Goal: Transaction & Acquisition: Purchase product/service

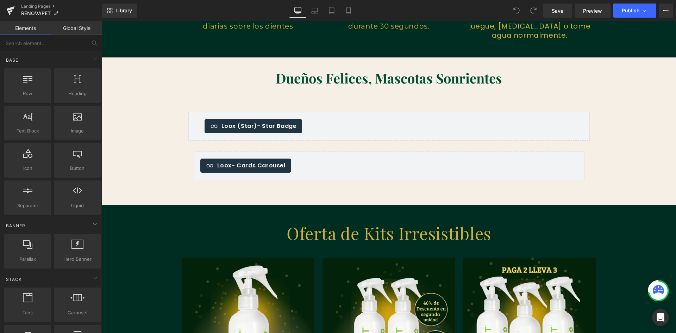
scroll to position [1303, 0]
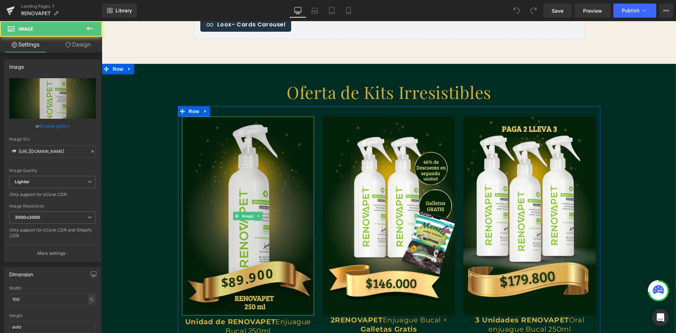
click at [301, 170] on img at bounding box center [248, 216] width 132 height 199
click at [249, 117] on div at bounding box center [248, 118] width 132 height 2
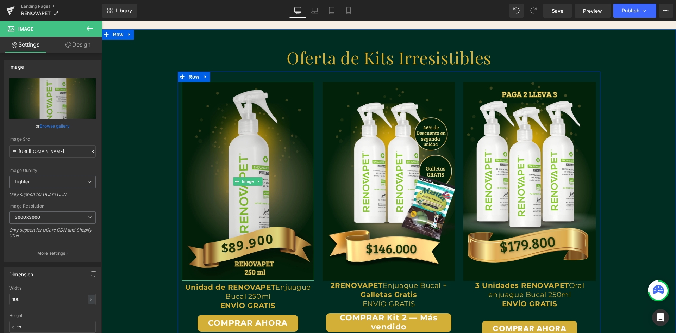
scroll to position [1409, 0]
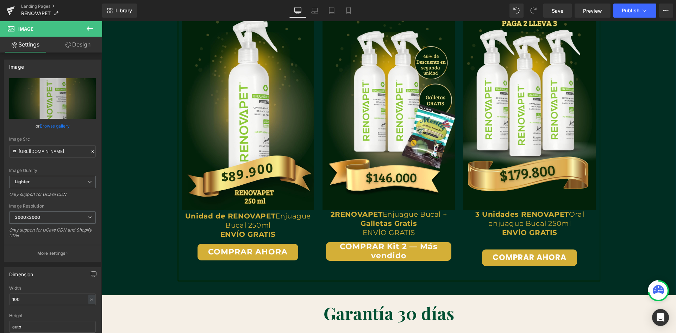
click at [299, 237] on p "ENVÍO GRATIS" at bounding box center [248, 234] width 132 height 9
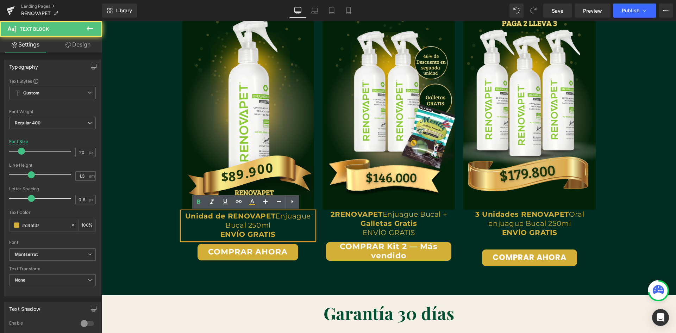
scroll to position [0, 1143]
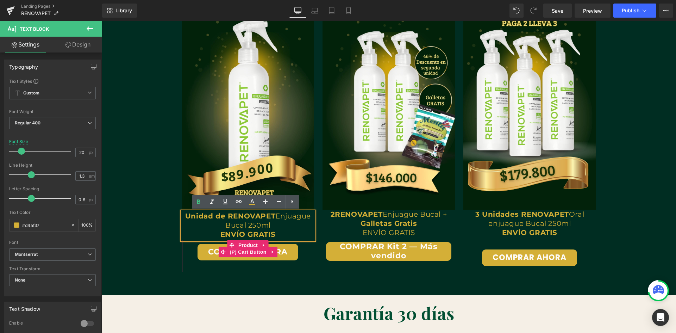
click at [301, 254] on div "COMPRAR AHORA" at bounding box center [248, 252] width 125 height 17
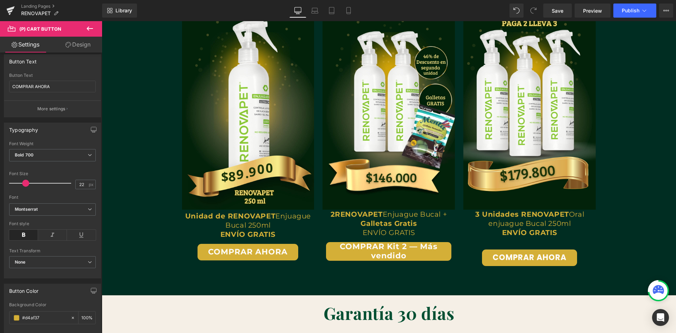
scroll to position [141, 0]
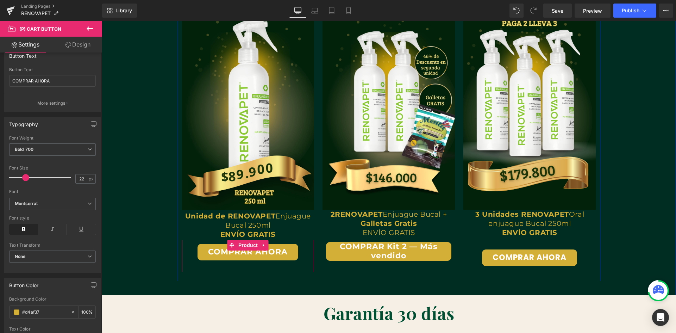
click at [309, 271] on div at bounding box center [248, 266] width 132 height 11
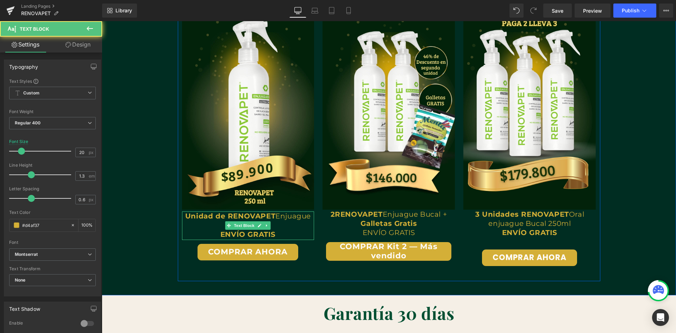
click at [308, 236] on p "ENVÍO GRATIS" at bounding box center [248, 234] width 132 height 9
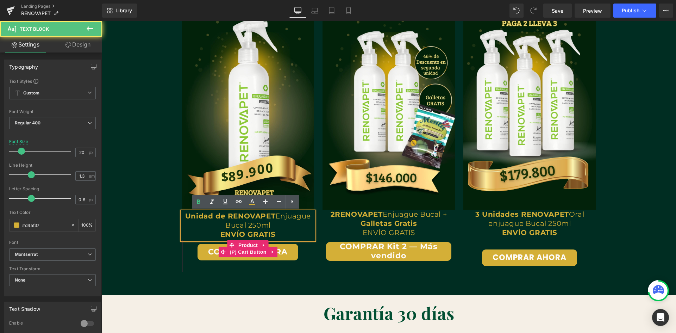
click at [303, 254] on div "COMPRAR AHORA" at bounding box center [248, 252] width 125 height 17
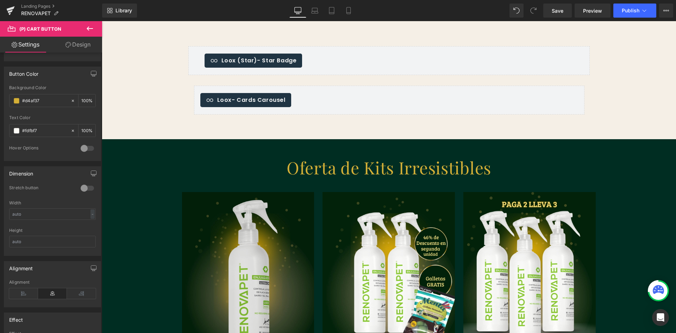
scroll to position [1268, 0]
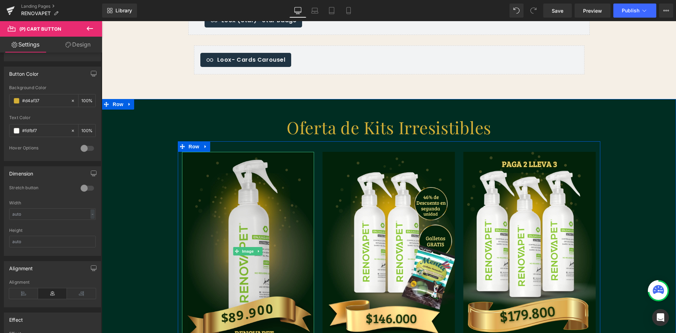
click at [306, 156] on img at bounding box center [248, 251] width 132 height 199
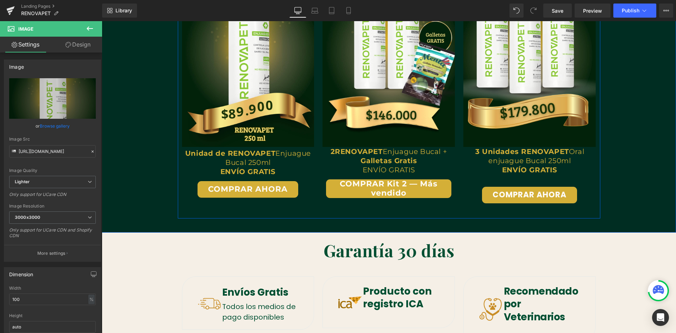
scroll to position [1479, 0]
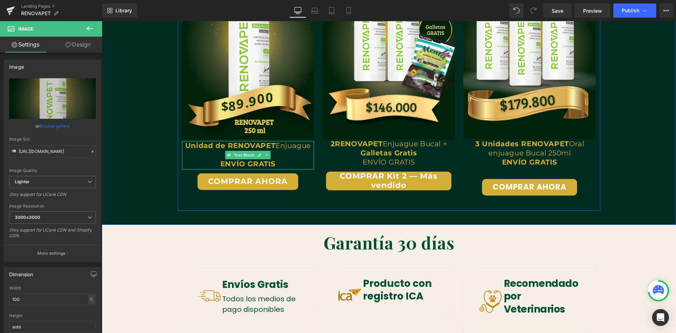
click at [295, 166] on p "ENVÍO GRATIS" at bounding box center [248, 163] width 132 height 9
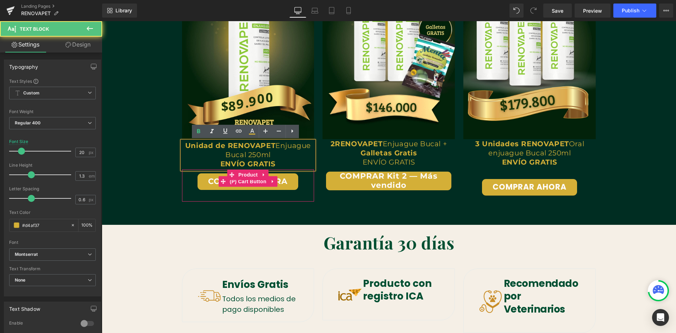
click at [302, 183] on div "COMPRAR AHORA" at bounding box center [248, 181] width 125 height 17
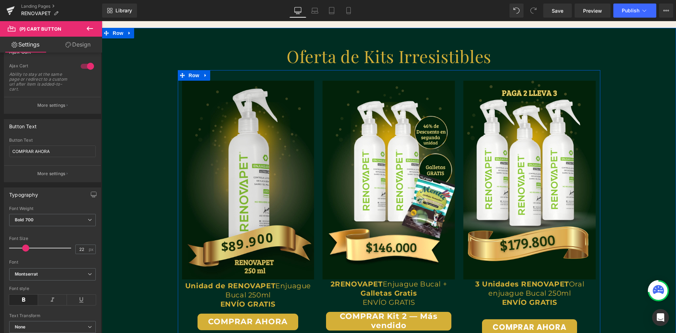
scroll to position [1268, 0]
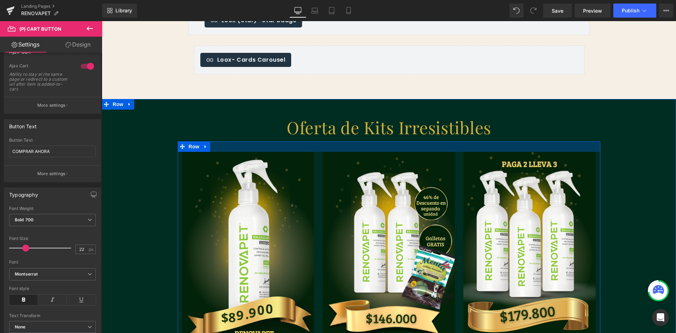
click at [281, 151] on div at bounding box center [389, 146] width 423 height 11
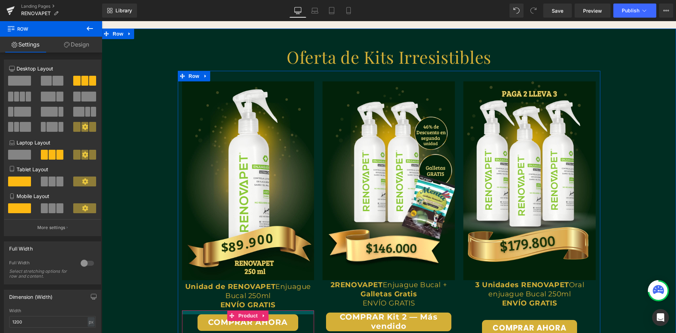
scroll to position [0, 762]
click at [311, 317] on div at bounding box center [313, 326] width 4 height 32
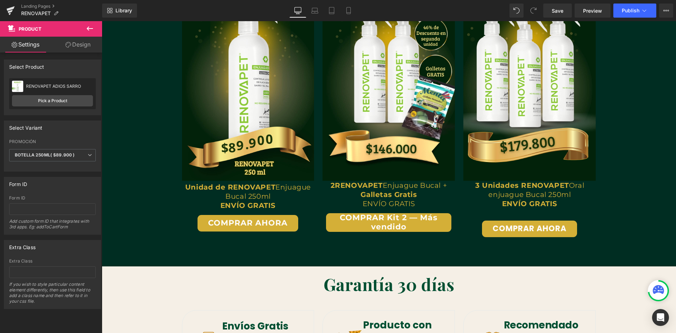
scroll to position [1444, 0]
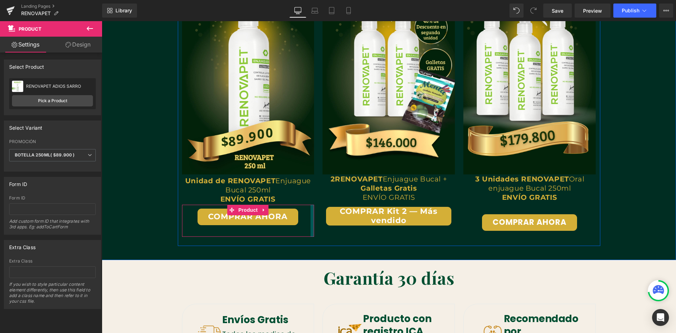
click at [311, 213] on div at bounding box center [313, 221] width 4 height 32
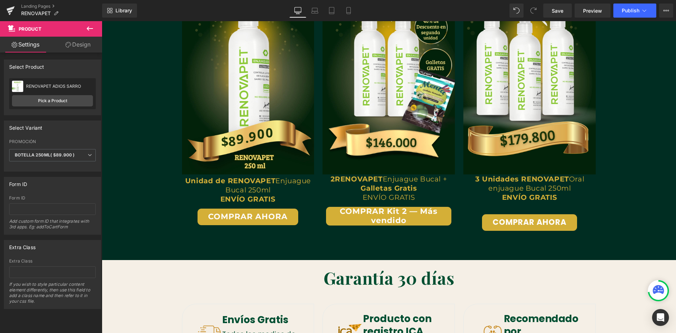
scroll to position [0, 1143]
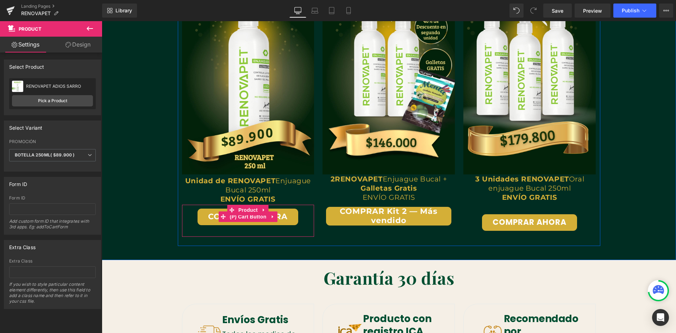
click at [300, 218] on div "COMPRAR AHORA" at bounding box center [248, 217] width 125 height 17
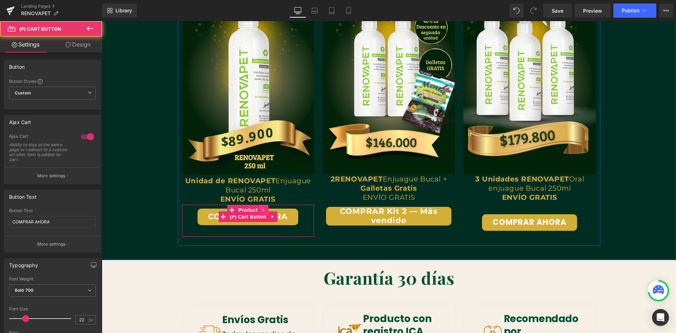
scroll to position [0, 0]
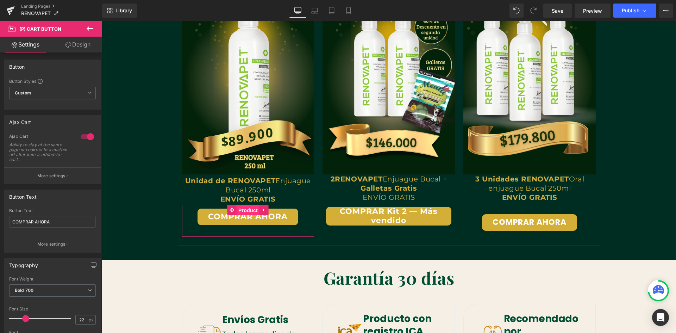
click at [244, 211] on span "Product" at bounding box center [248, 210] width 23 height 11
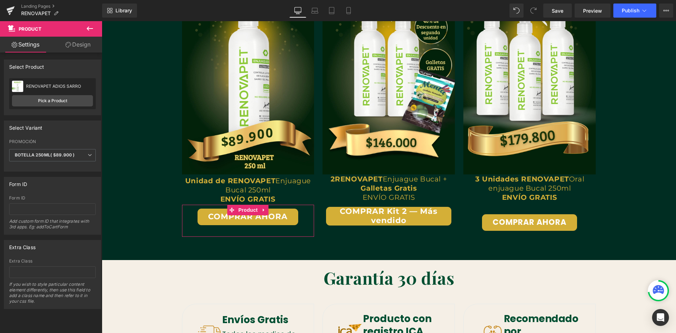
scroll to position [0, 762]
click at [78, 43] on link "Design" at bounding box center [77, 45] width 51 height 16
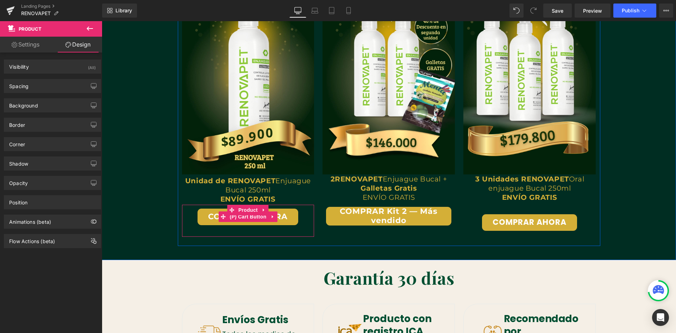
scroll to position [0, 0]
click at [294, 213] on button "COMPRAR AHORA" at bounding box center [248, 217] width 101 height 17
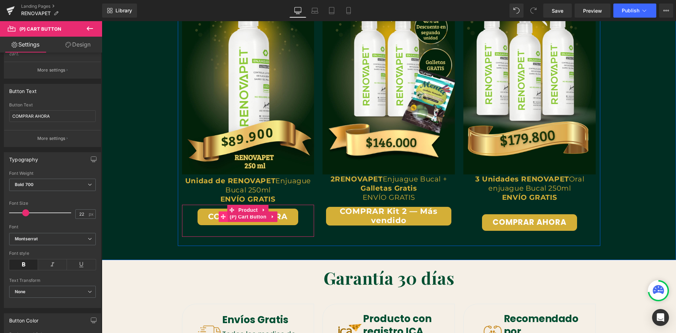
scroll to position [0, 381]
click at [237, 211] on span "Product" at bounding box center [248, 210] width 23 height 11
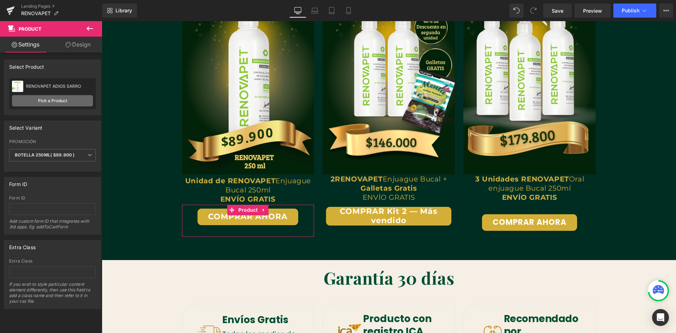
click at [59, 102] on link "Pick a Product" at bounding box center [52, 100] width 81 height 11
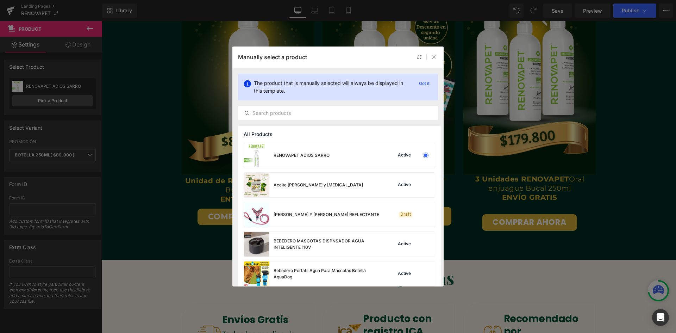
scroll to position [0, 1143]
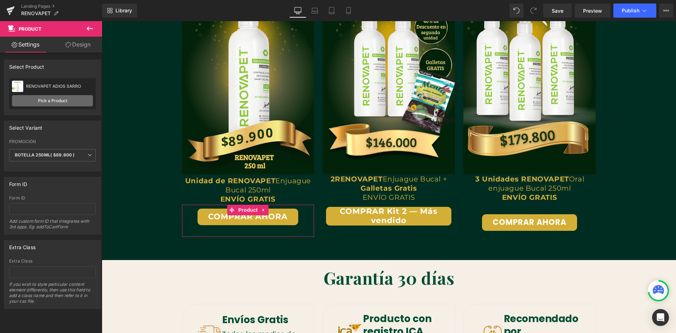
click at [62, 100] on link "Pick a Product" at bounding box center [52, 100] width 81 height 11
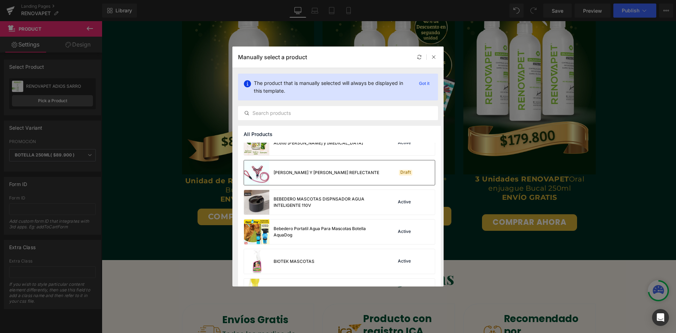
scroll to position [0, 0]
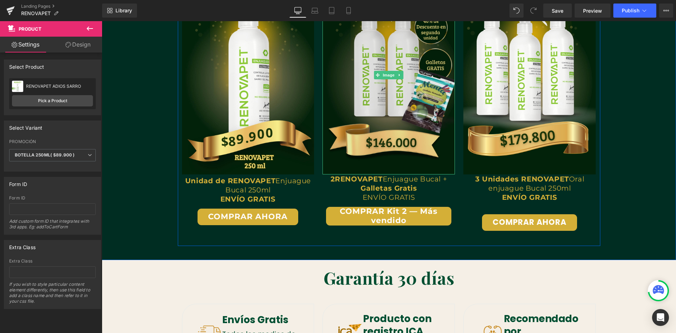
click at [422, 129] on img at bounding box center [389, 75] width 132 height 199
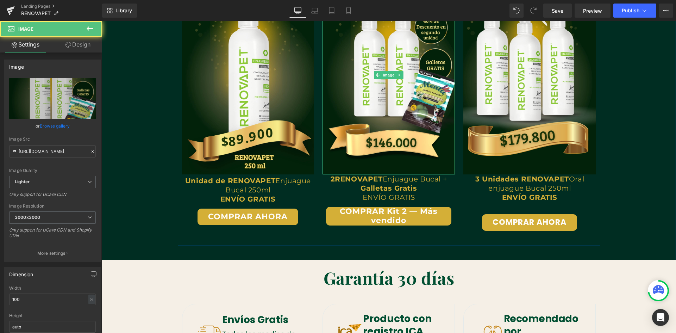
scroll to position [0, 381]
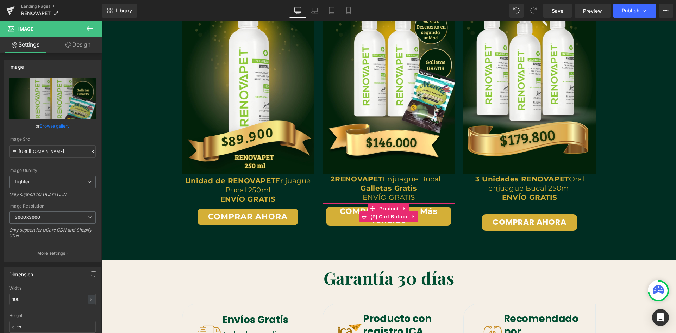
click at [442, 208] on button "COMPRAR Kit 2 — Más vendido" at bounding box center [388, 216] width 125 height 19
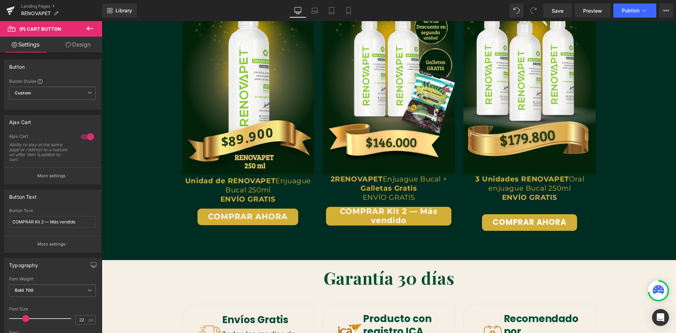
scroll to position [0, 762]
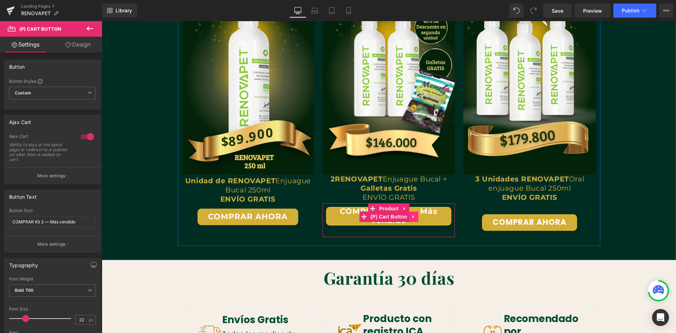
click at [412, 212] on link at bounding box center [413, 216] width 9 height 11
click at [387, 211] on span "Product" at bounding box center [389, 208] width 23 height 11
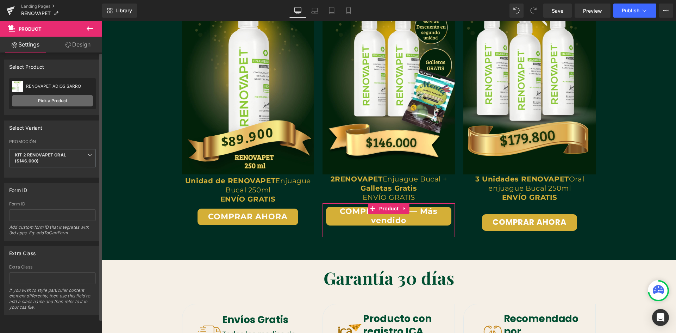
click at [53, 102] on link "Pick a Product" at bounding box center [52, 100] width 81 height 11
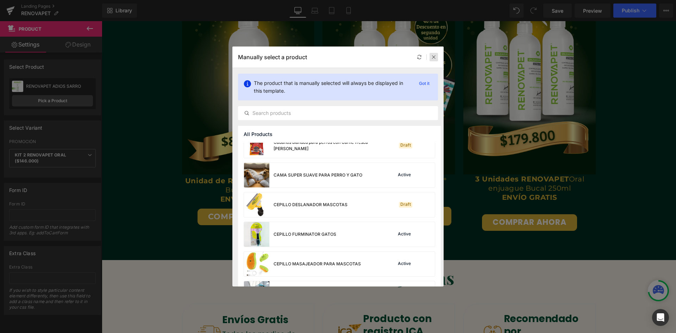
scroll to position [0, 0]
click at [433, 56] on icon at bounding box center [433, 57] width 5 height 5
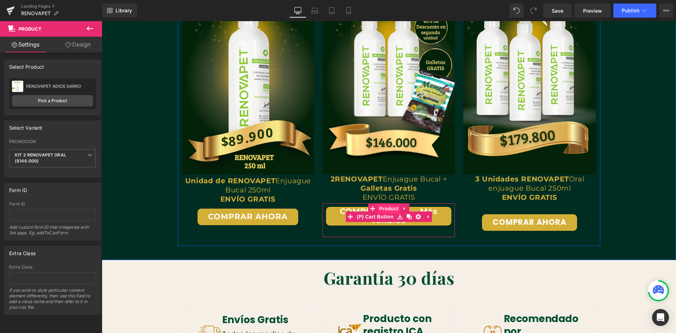
scroll to position [0, 381]
click at [391, 209] on span "Product" at bounding box center [389, 209] width 23 height 11
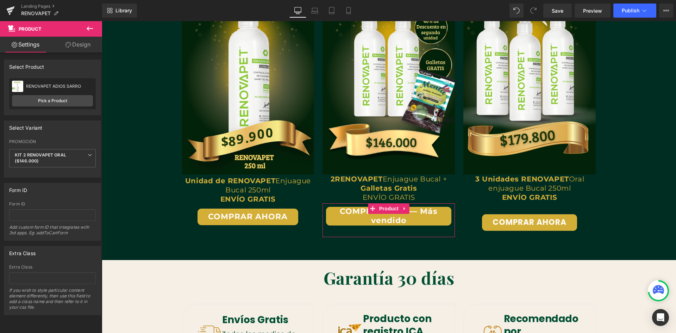
click at [83, 45] on link "Design" at bounding box center [77, 45] width 51 height 16
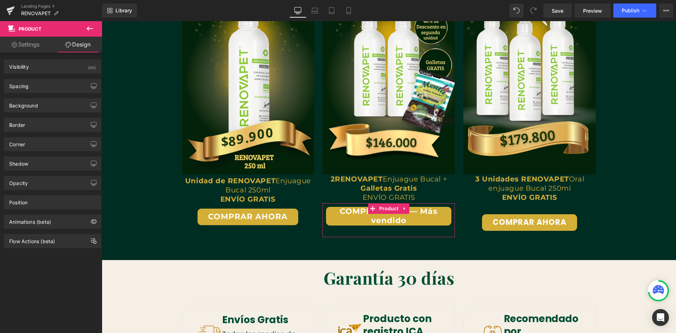
scroll to position [0, 762]
click at [38, 46] on link "Settings" at bounding box center [25, 45] width 51 height 16
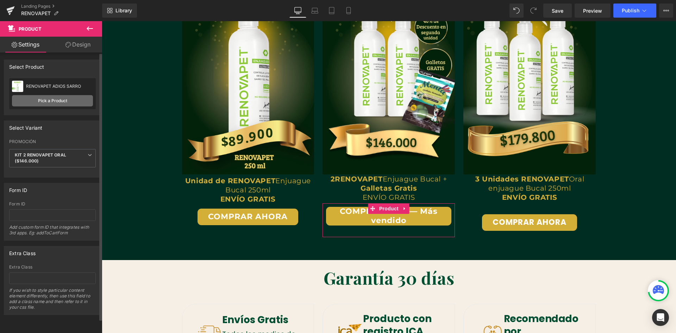
scroll to position [0, 1143]
click at [64, 102] on link "Pick a Product" at bounding box center [52, 100] width 81 height 11
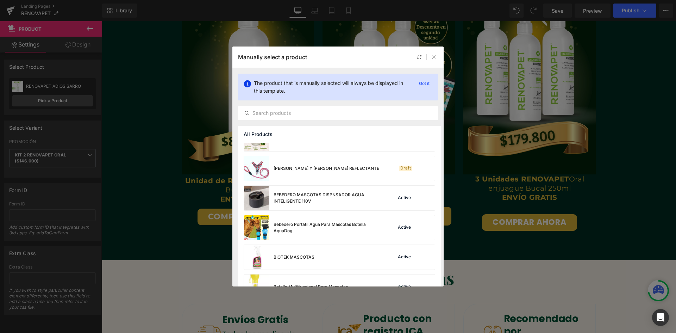
scroll to position [0, 0]
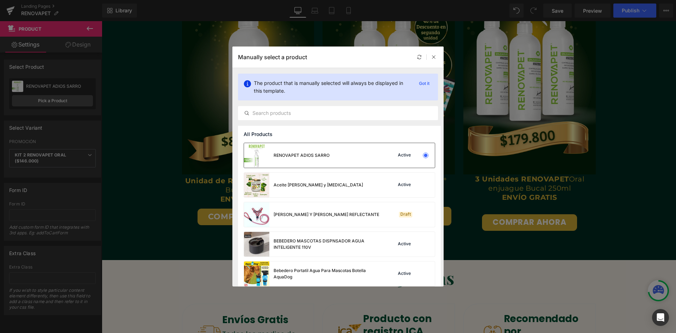
click at [350, 153] on div "RENOVAPET ADIOS SARRO Active" at bounding box center [339, 155] width 191 height 25
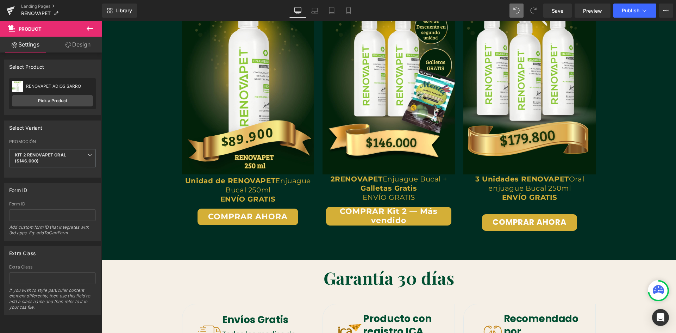
scroll to position [0, 762]
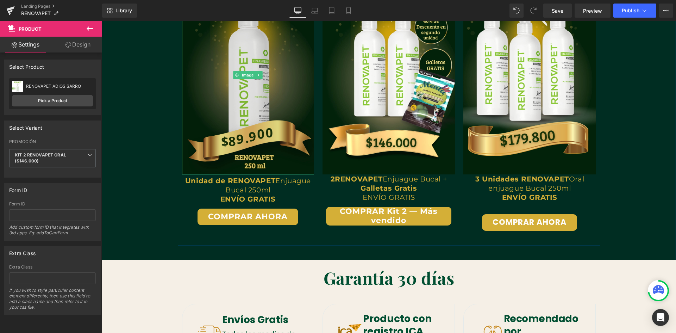
click at [298, 144] on img at bounding box center [248, 75] width 132 height 199
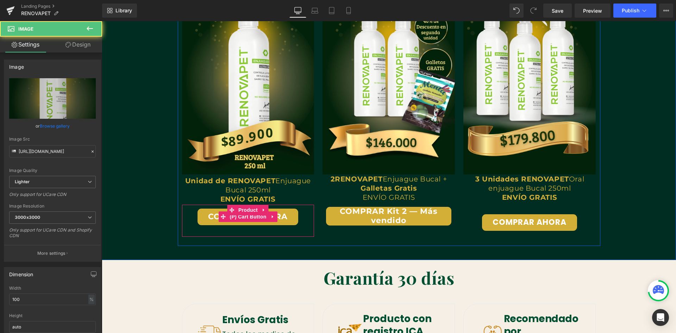
click at [289, 212] on button "COMPRAR AHORA" at bounding box center [248, 217] width 101 height 17
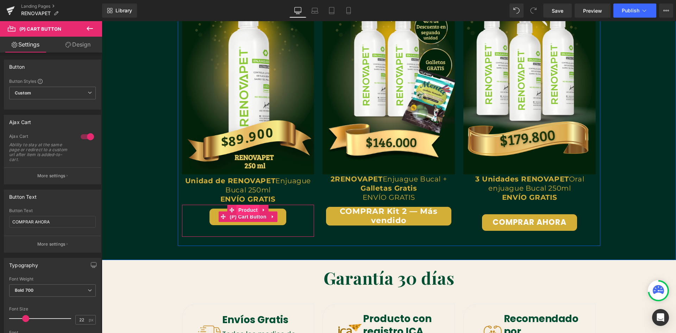
scroll to position [0, 1143]
click at [237, 207] on span "Product" at bounding box center [248, 210] width 23 height 11
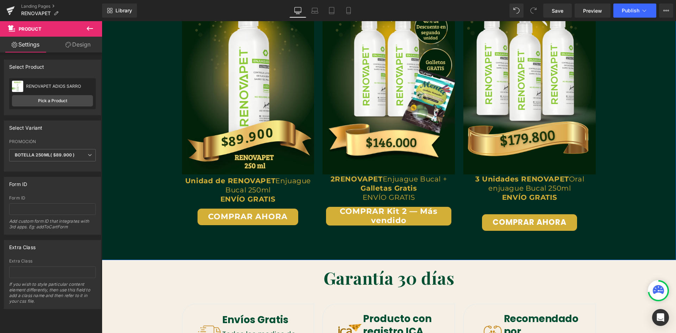
click at [516, 222] on span "(P) Cart Button" at bounding box center [530, 222] width 32 height 8
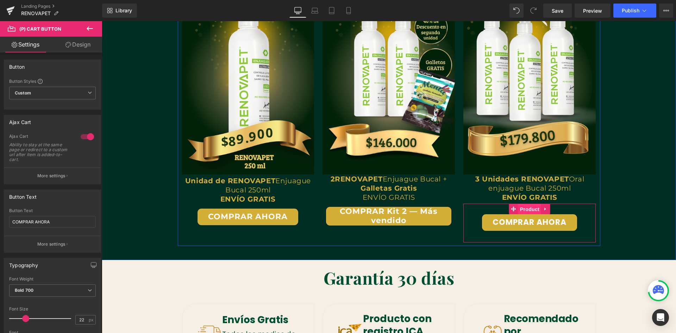
click at [524, 208] on span "Product" at bounding box center [529, 209] width 23 height 11
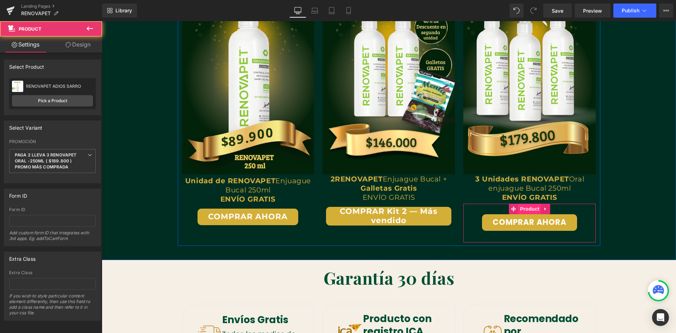
scroll to position [0, 0]
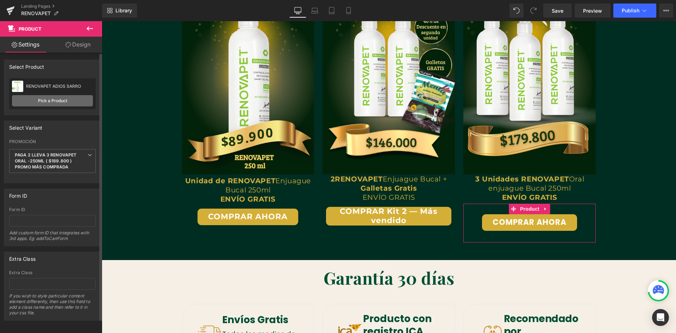
click at [55, 101] on link "Pick a Product" at bounding box center [52, 100] width 81 height 11
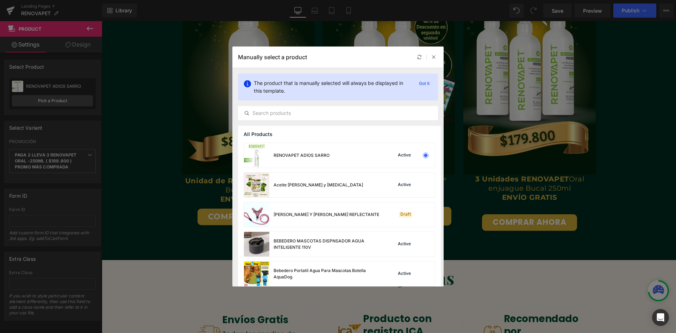
scroll to position [0, 381]
click at [424, 83] on p "Got it" at bounding box center [424, 83] width 16 height 8
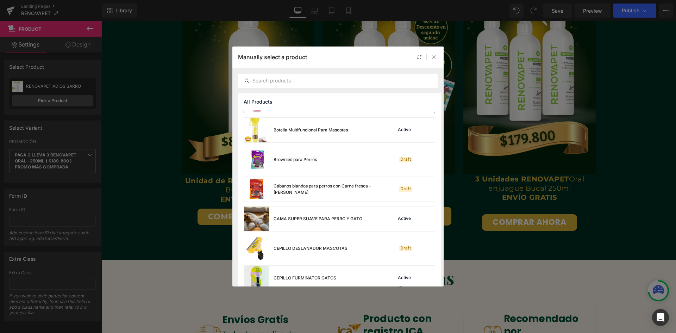
scroll to position [176, 0]
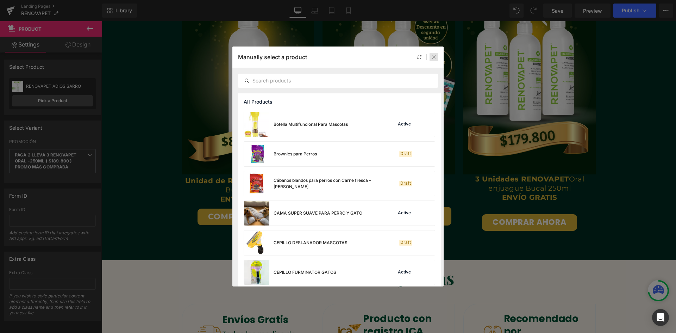
drag, startPoint x: 431, startPoint y: 54, endPoint x: 384, endPoint y: 13, distance: 61.9
click at [431, 54] on div at bounding box center [434, 57] width 8 height 8
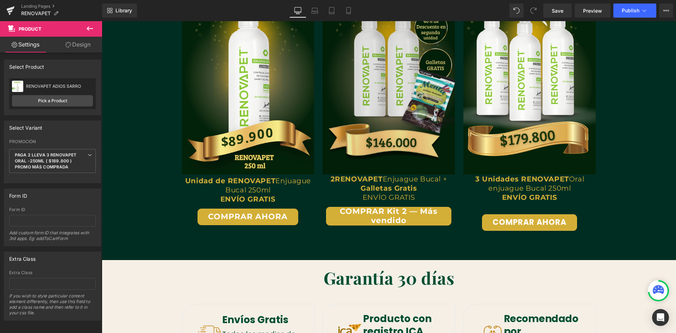
scroll to position [0, 0]
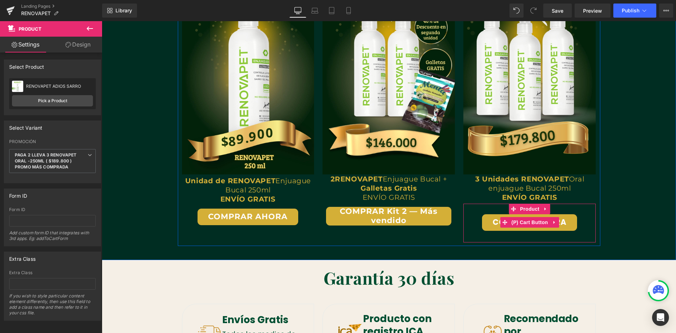
click at [521, 223] on span "(P) Cart Button" at bounding box center [530, 222] width 40 height 11
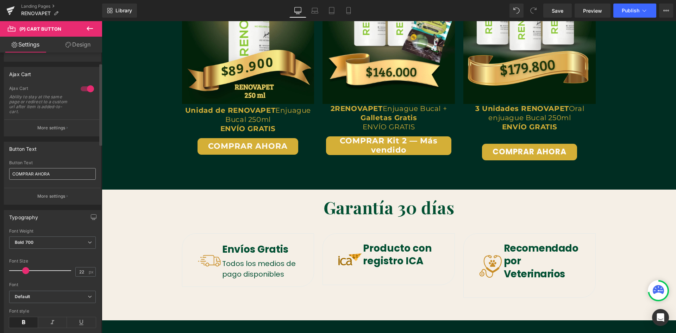
scroll to position [70, 0]
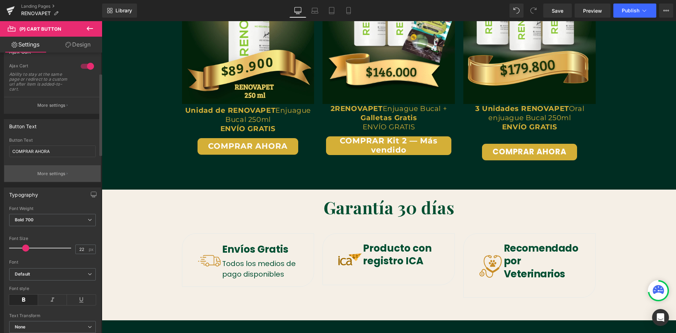
click at [67, 178] on button "More settings" at bounding box center [52, 173] width 97 height 17
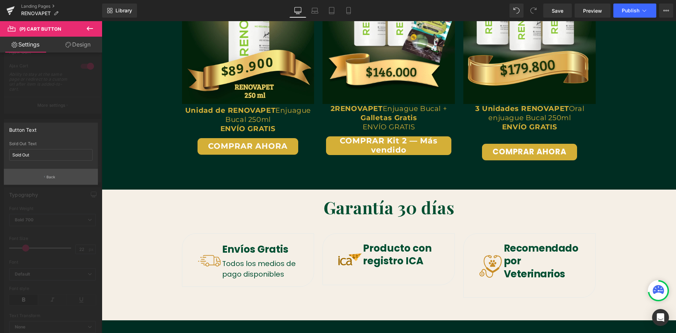
click at [85, 180] on button "Back" at bounding box center [51, 177] width 94 height 16
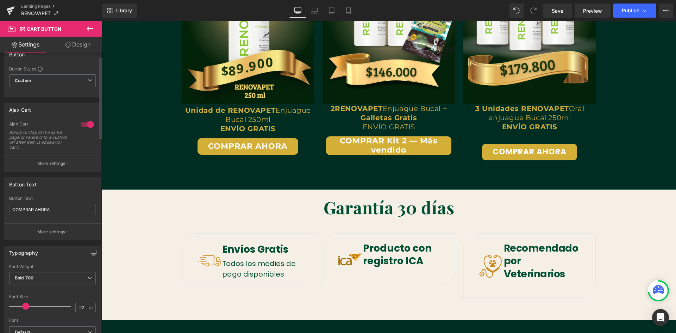
scroll to position [0, 381]
